Goal: Information Seeking & Learning: Learn about a topic

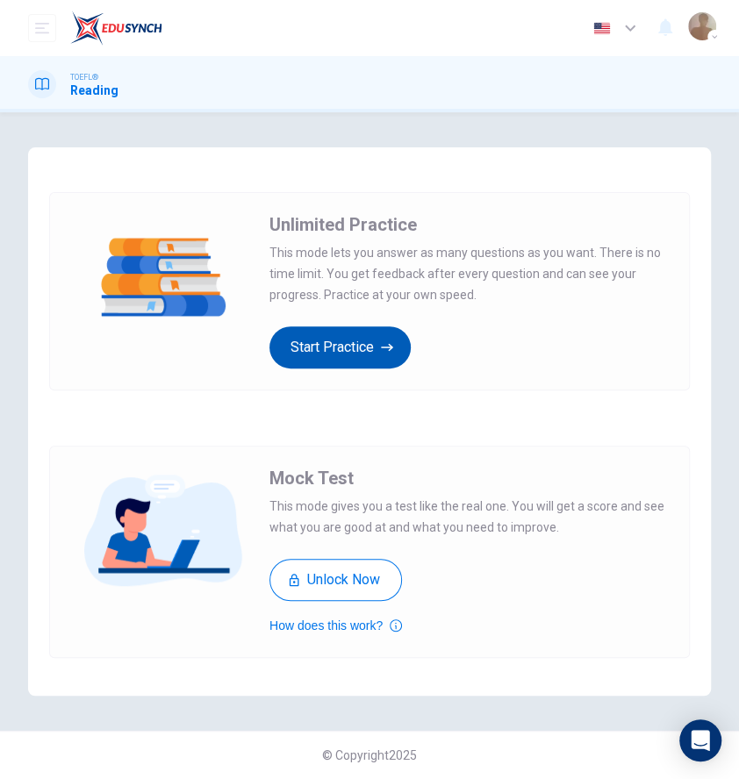
click at [367, 333] on button "Start Practice" at bounding box center [339, 347] width 141 height 42
